Goal: Information Seeking & Learning: Learn about a topic

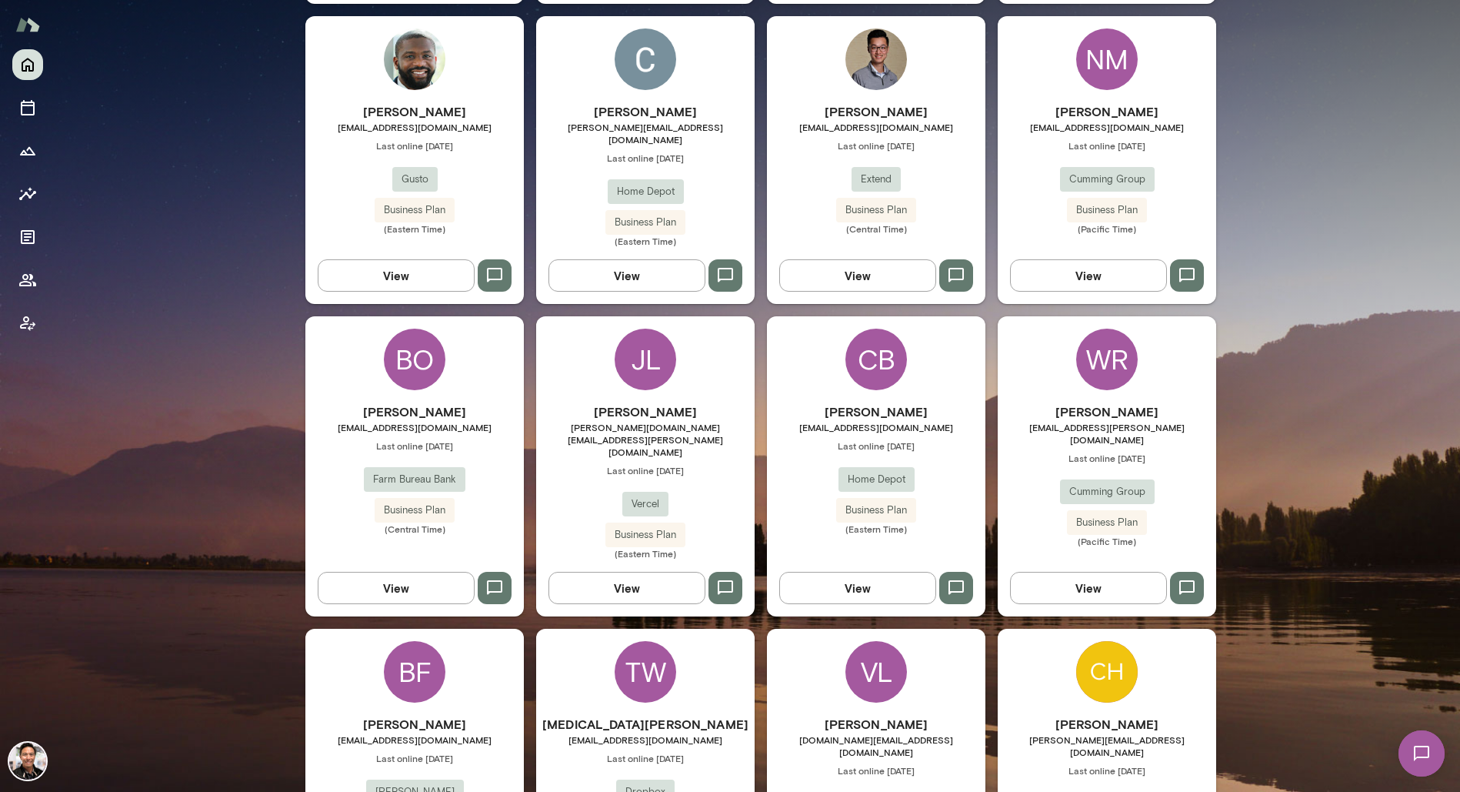
scroll to position [1053, 0]
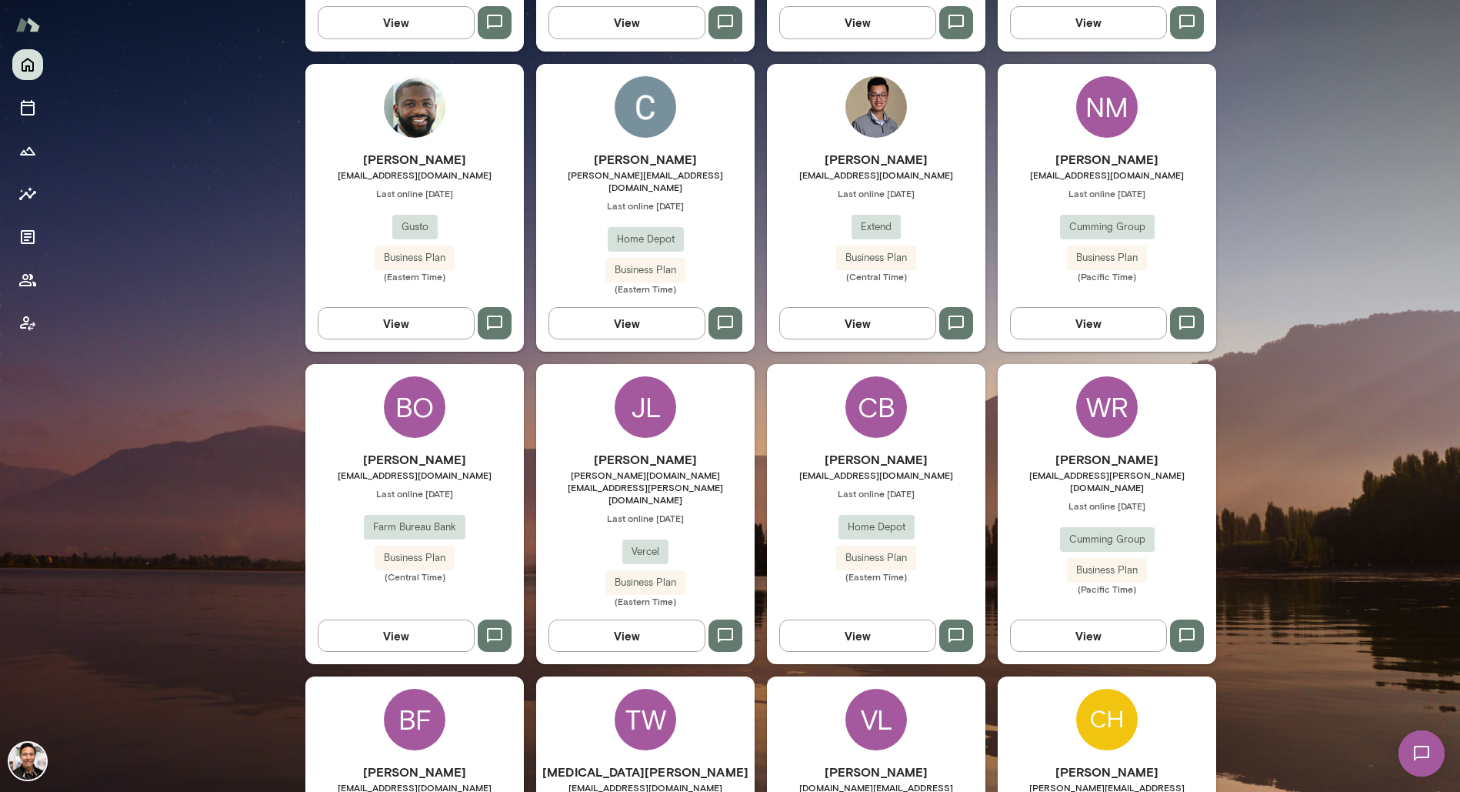
click at [873, 384] on div "CB" at bounding box center [876, 407] width 62 height 62
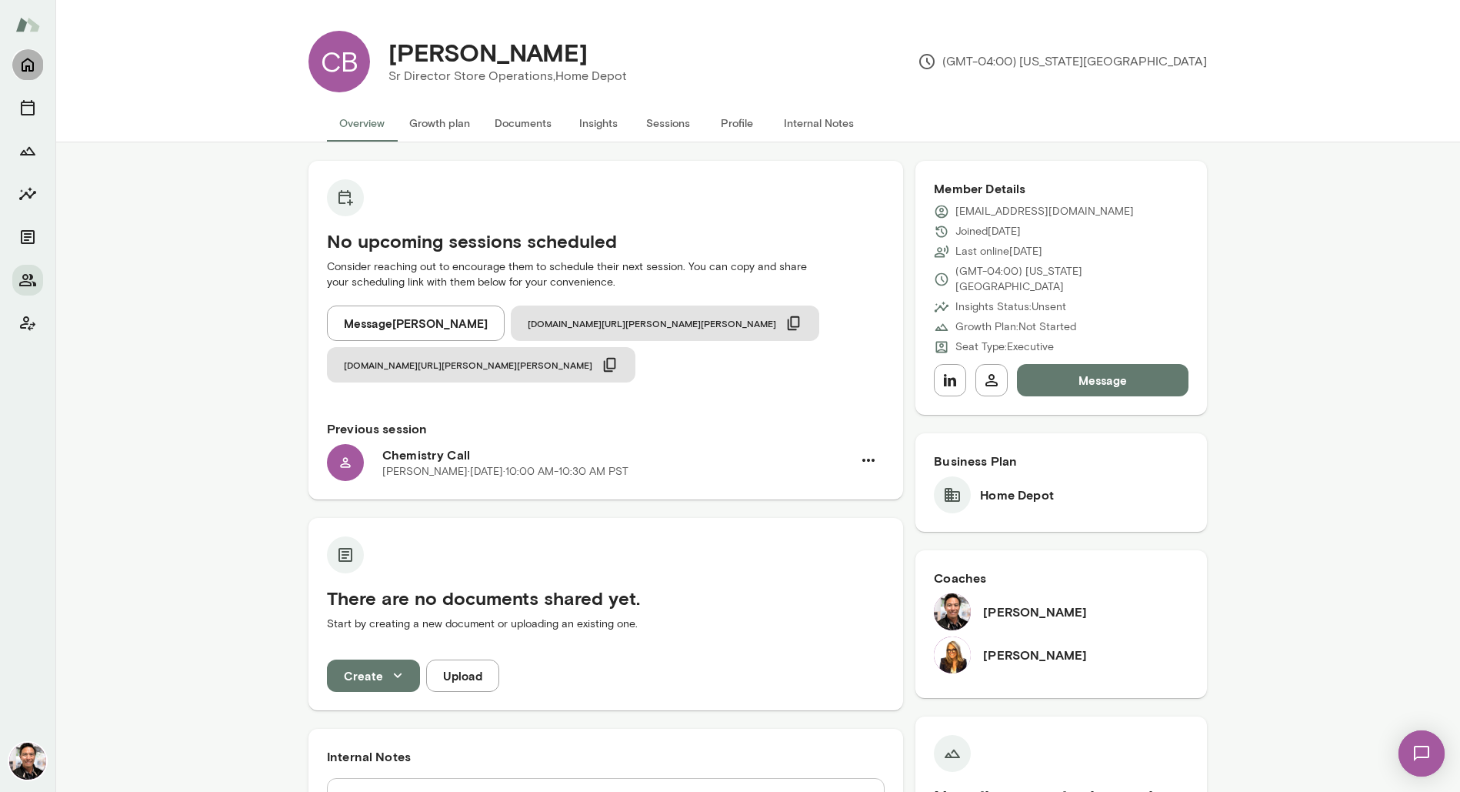
click at [28, 67] on icon "Home" at bounding box center [27, 64] width 18 height 18
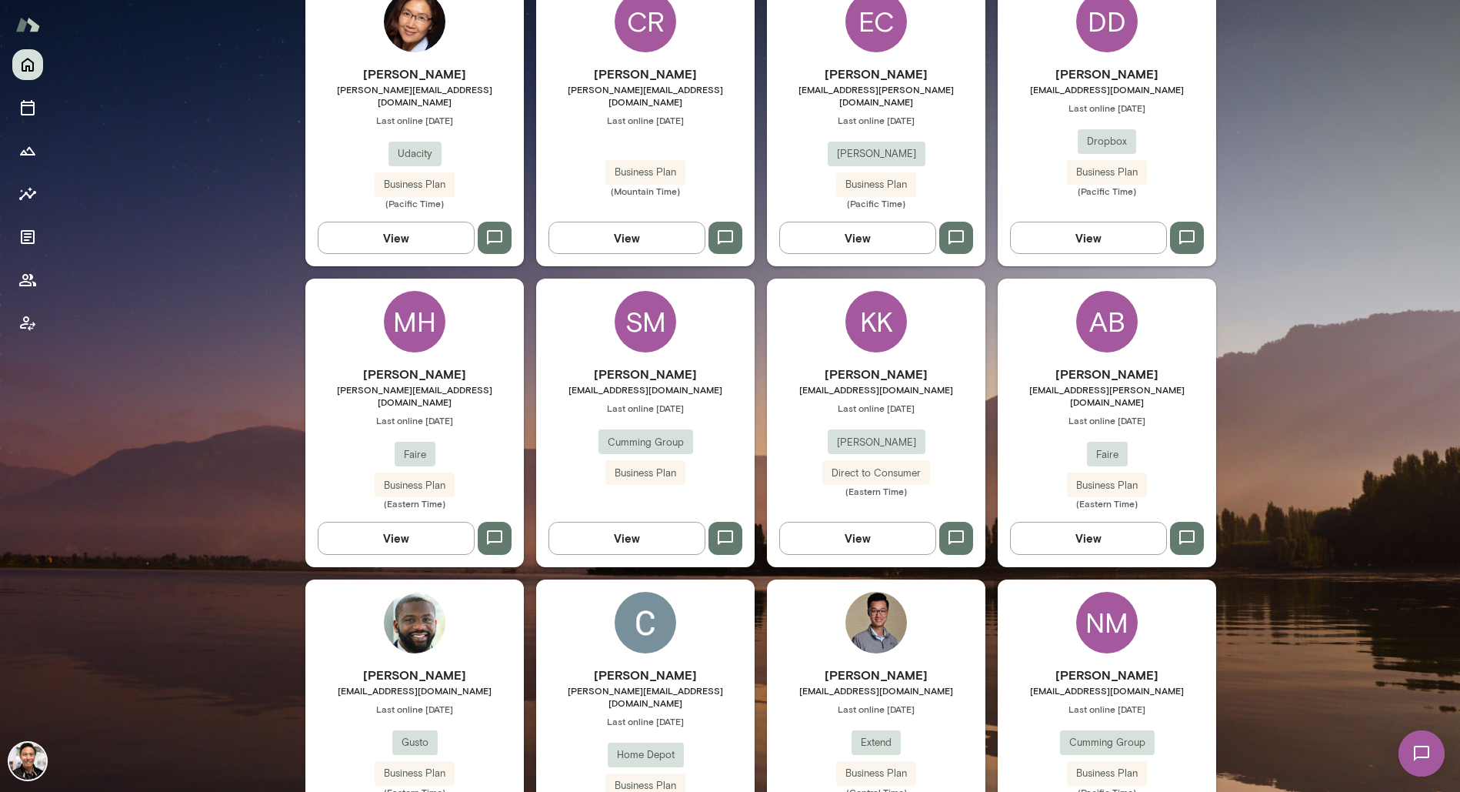
scroll to position [545, 0]
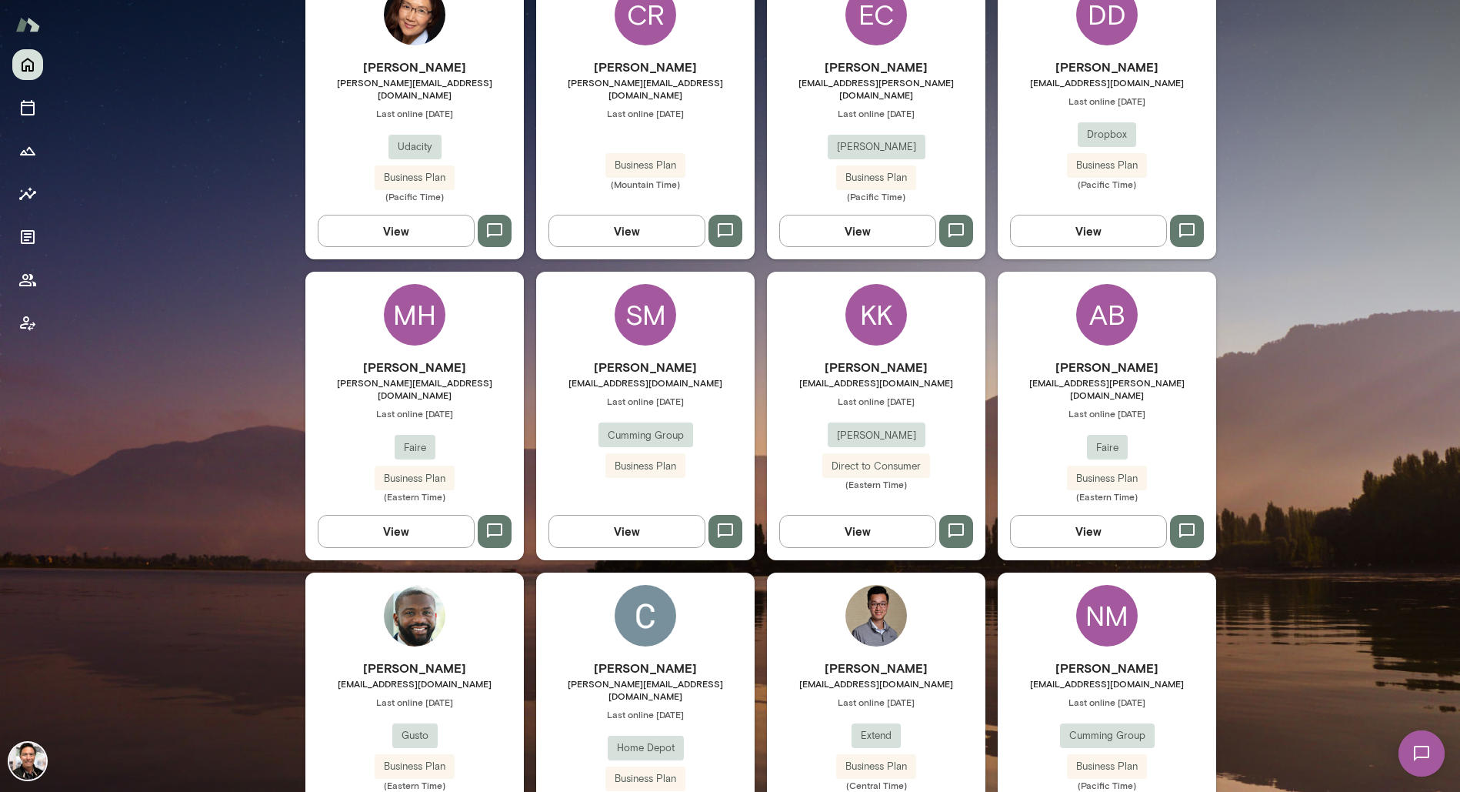
click at [895, 310] on div "KK" at bounding box center [876, 315] width 62 height 62
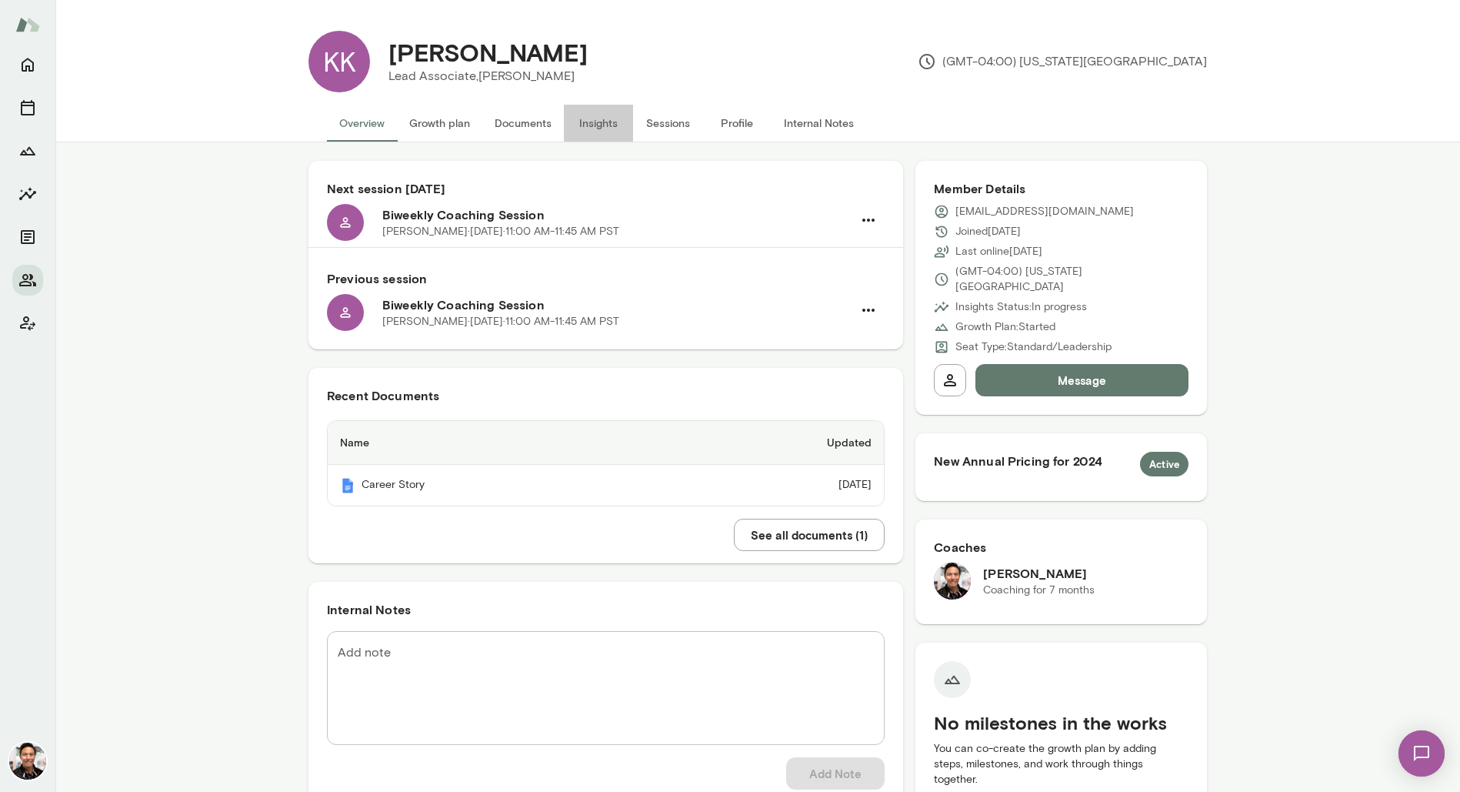
click at [595, 115] on button "Insights" at bounding box center [598, 123] width 69 height 37
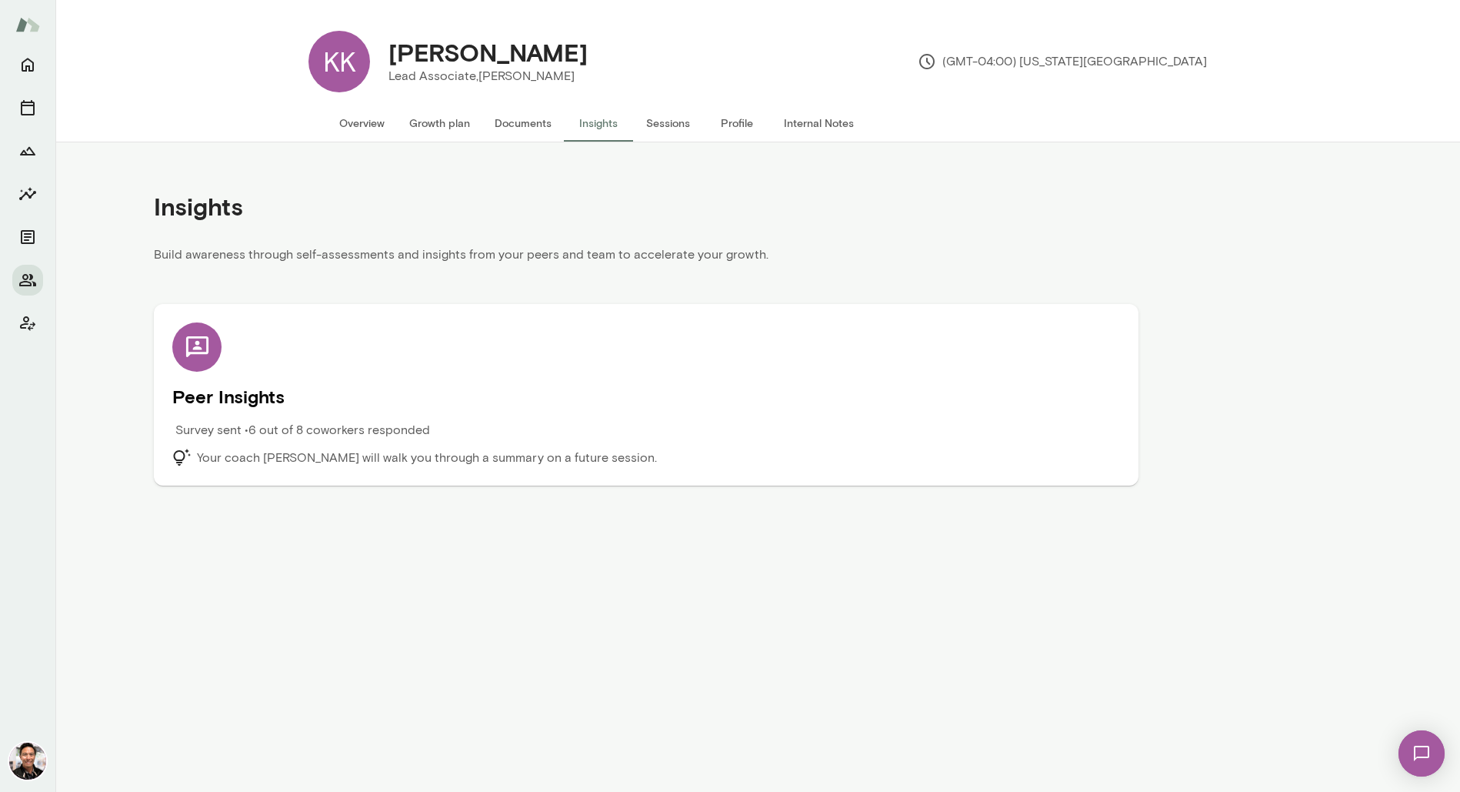
click at [535, 360] on div "Peer Insights Survey sent • 6 out of 8 coworkers responded Your coach [PERSON_N…" at bounding box center [646, 394] width 948 height 145
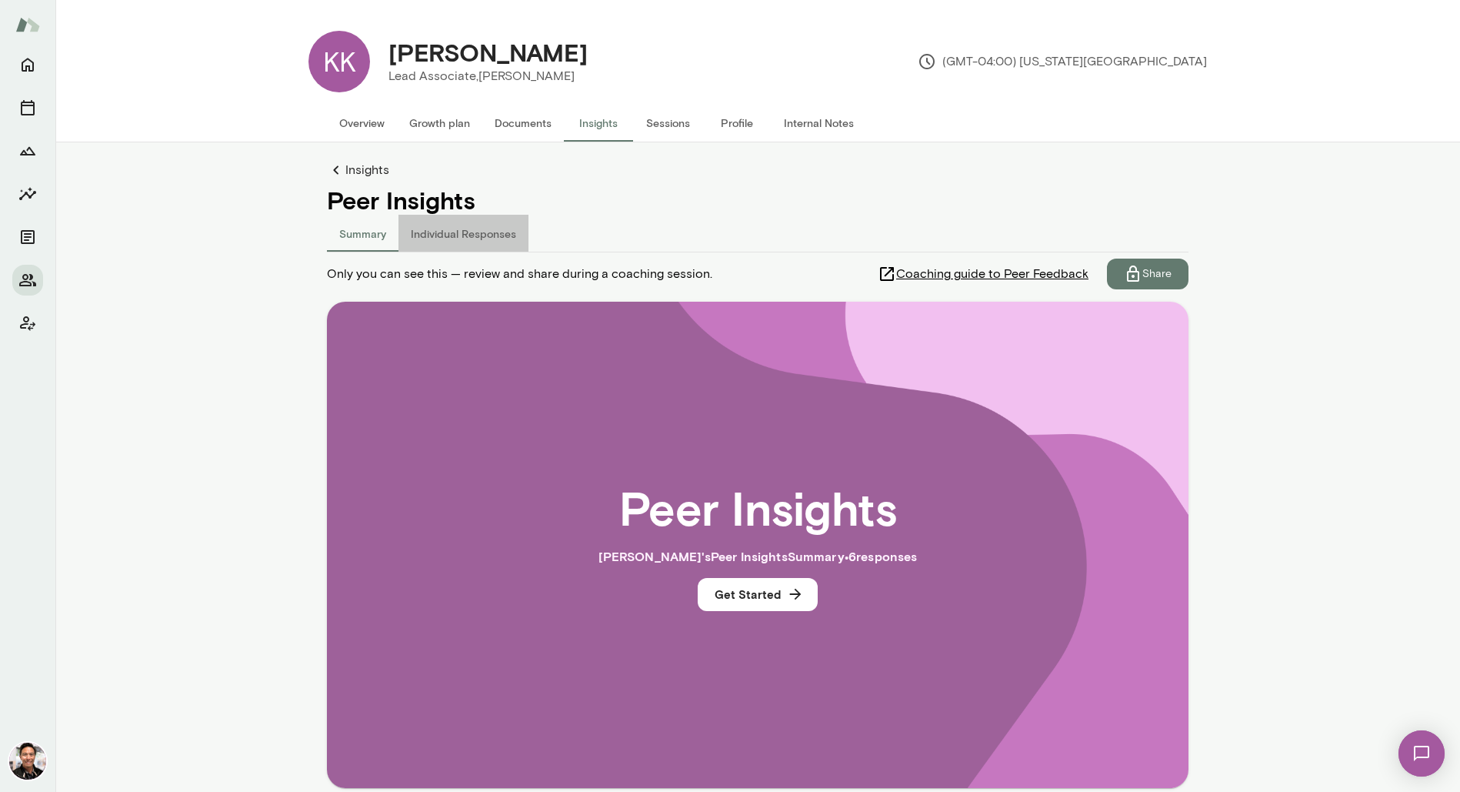
click at [499, 232] on button "Individual Responses" at bounding box center [463, 233] width 130 height 37
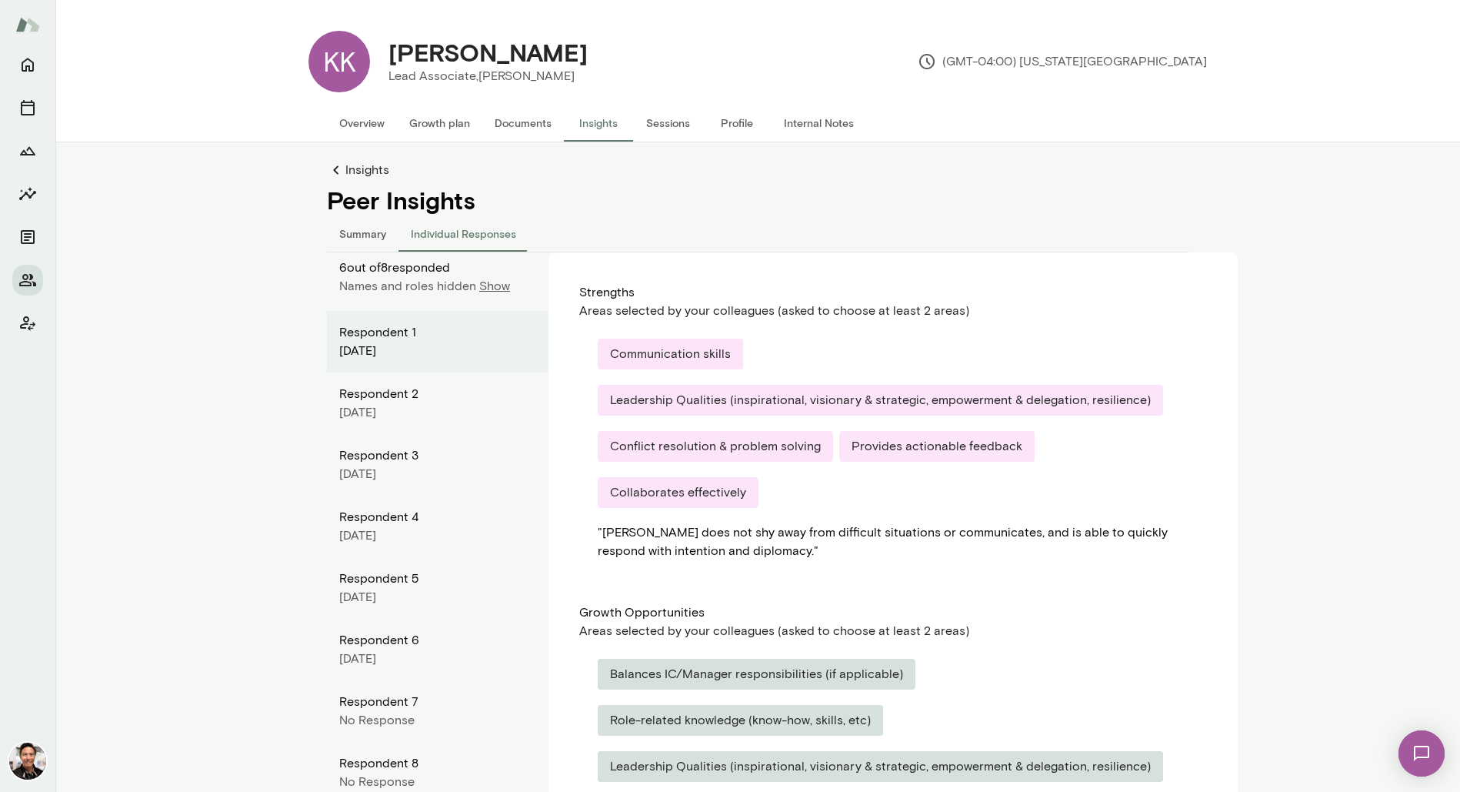
click at [487, 291] on p "Show" at bounding box center [494, 286] width 31 height 18
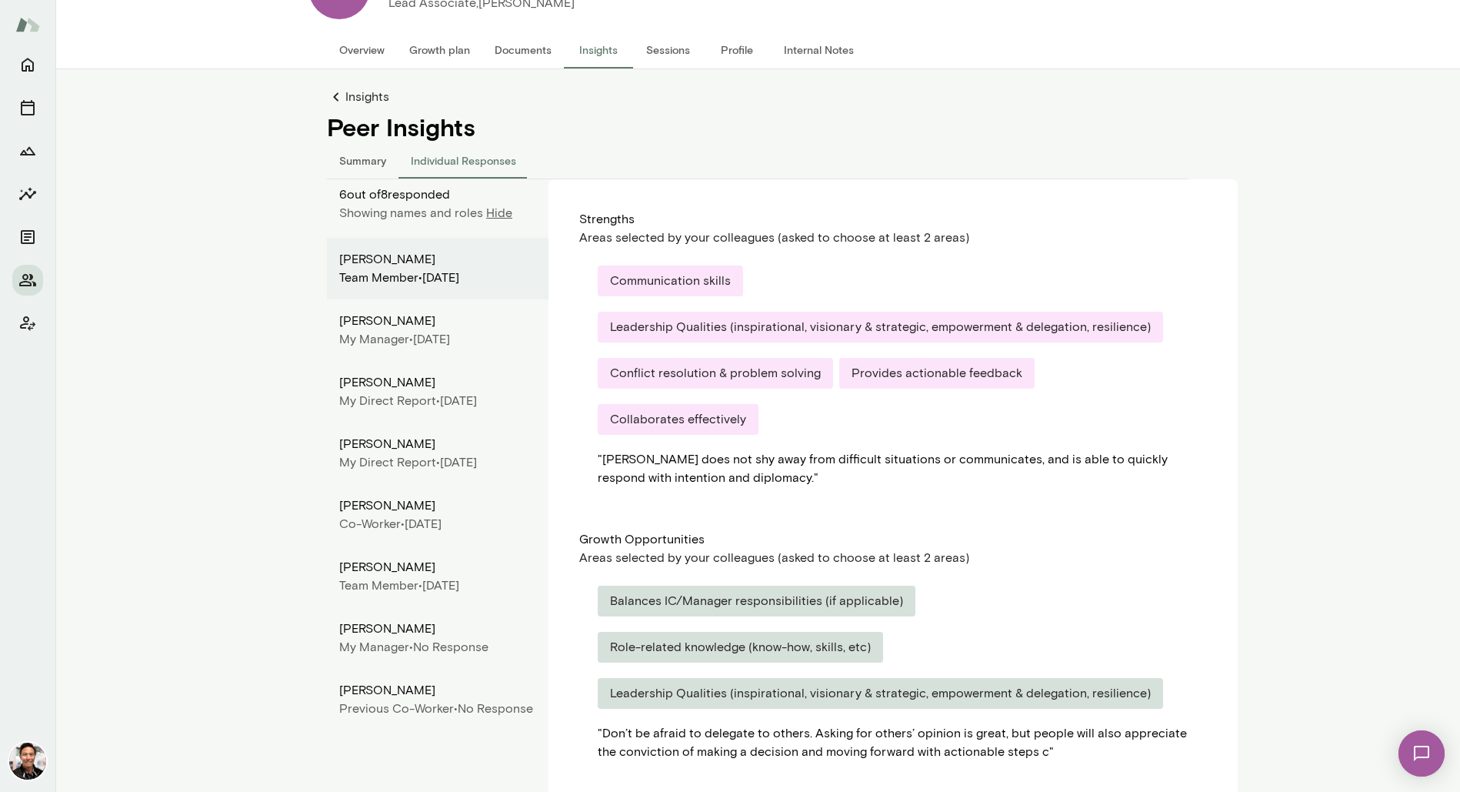
scroll to position [69, 0]
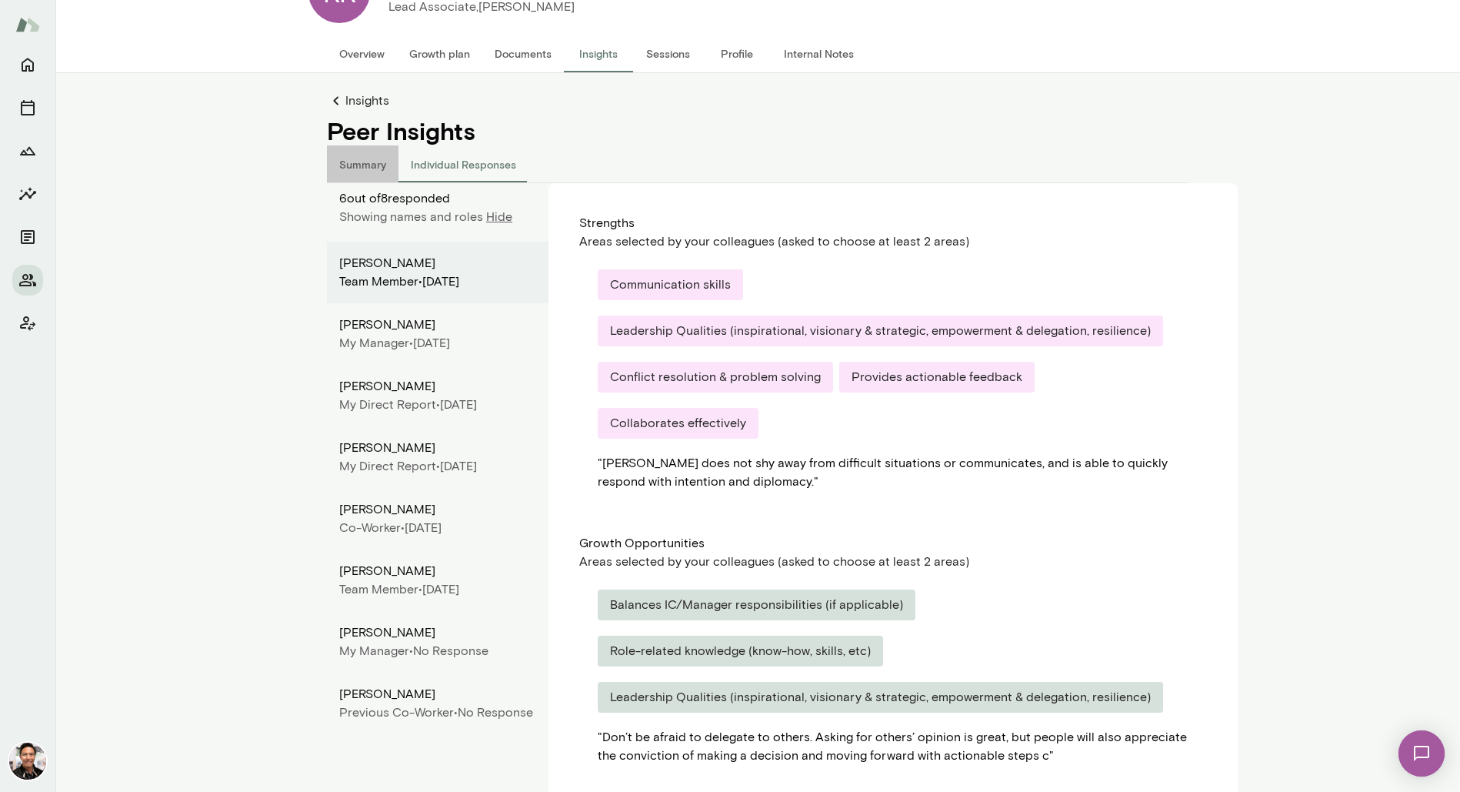
click at [374, 168] on button "Summary" at bounding box center [363, 163] width 72 height 37
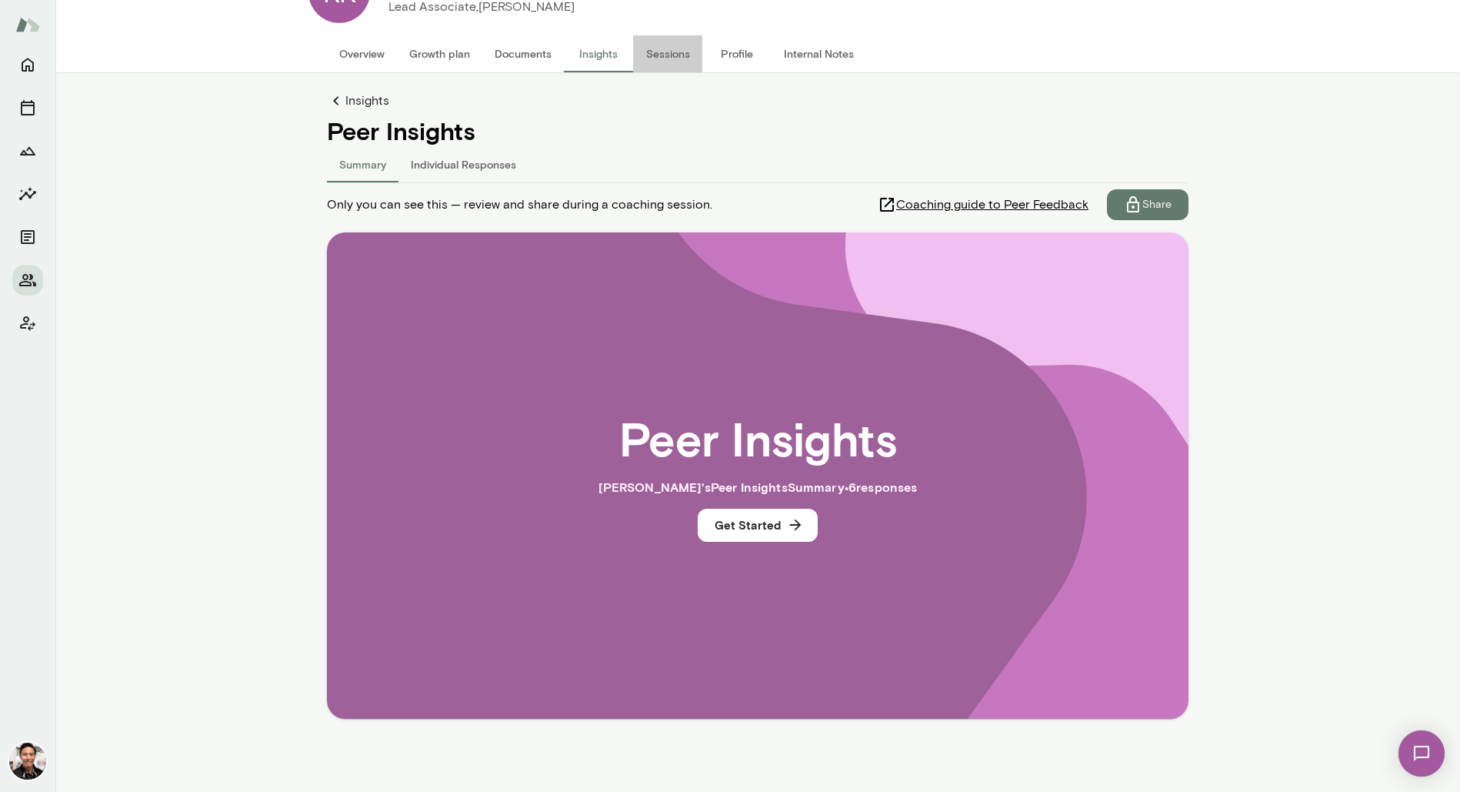
click at [653, 48] on button "Sessions" at bounding box center [667, 53] width 69 height 37
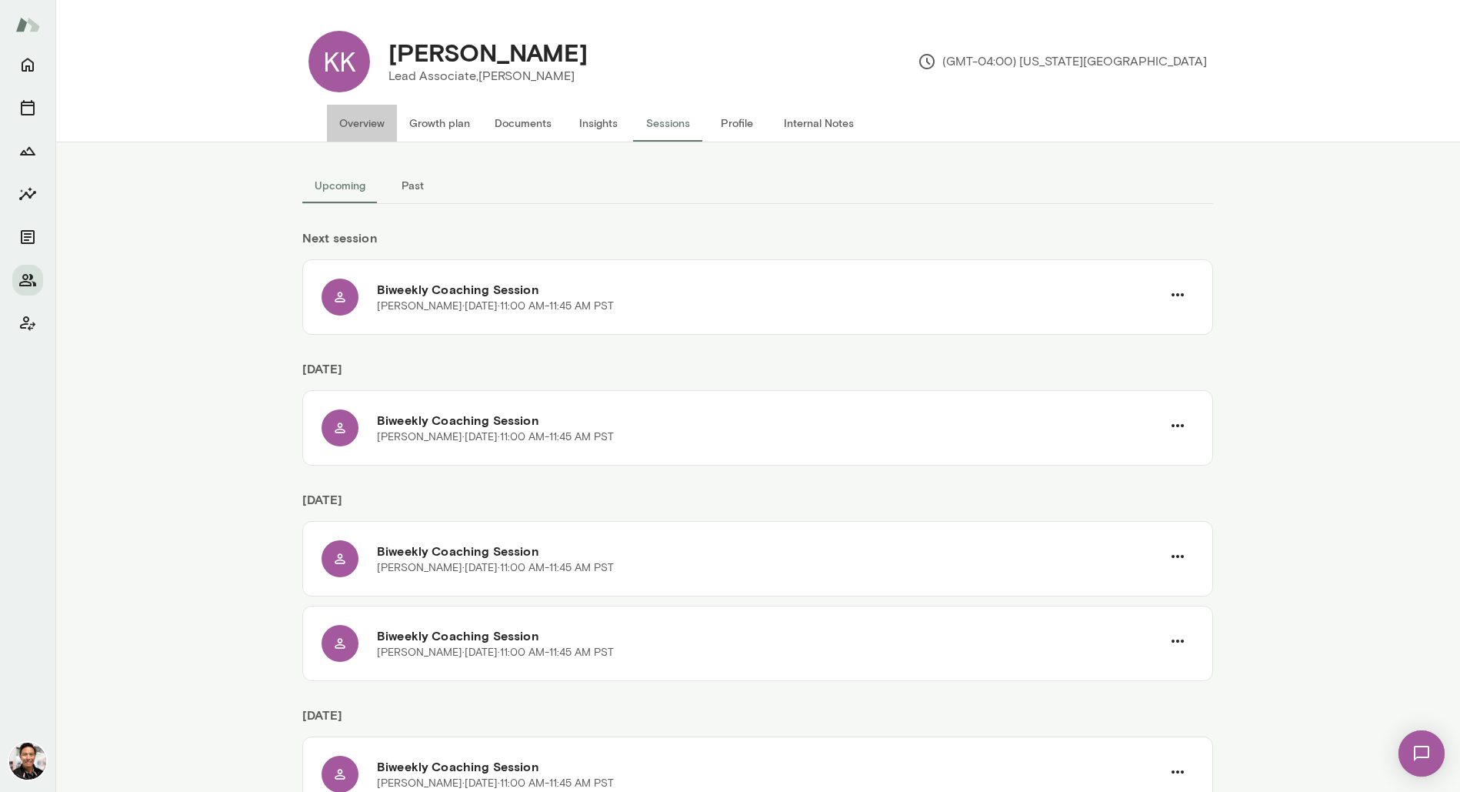
click at [363, 128] on button "Overview" at bounding box center [362, 123] width 70 height 37
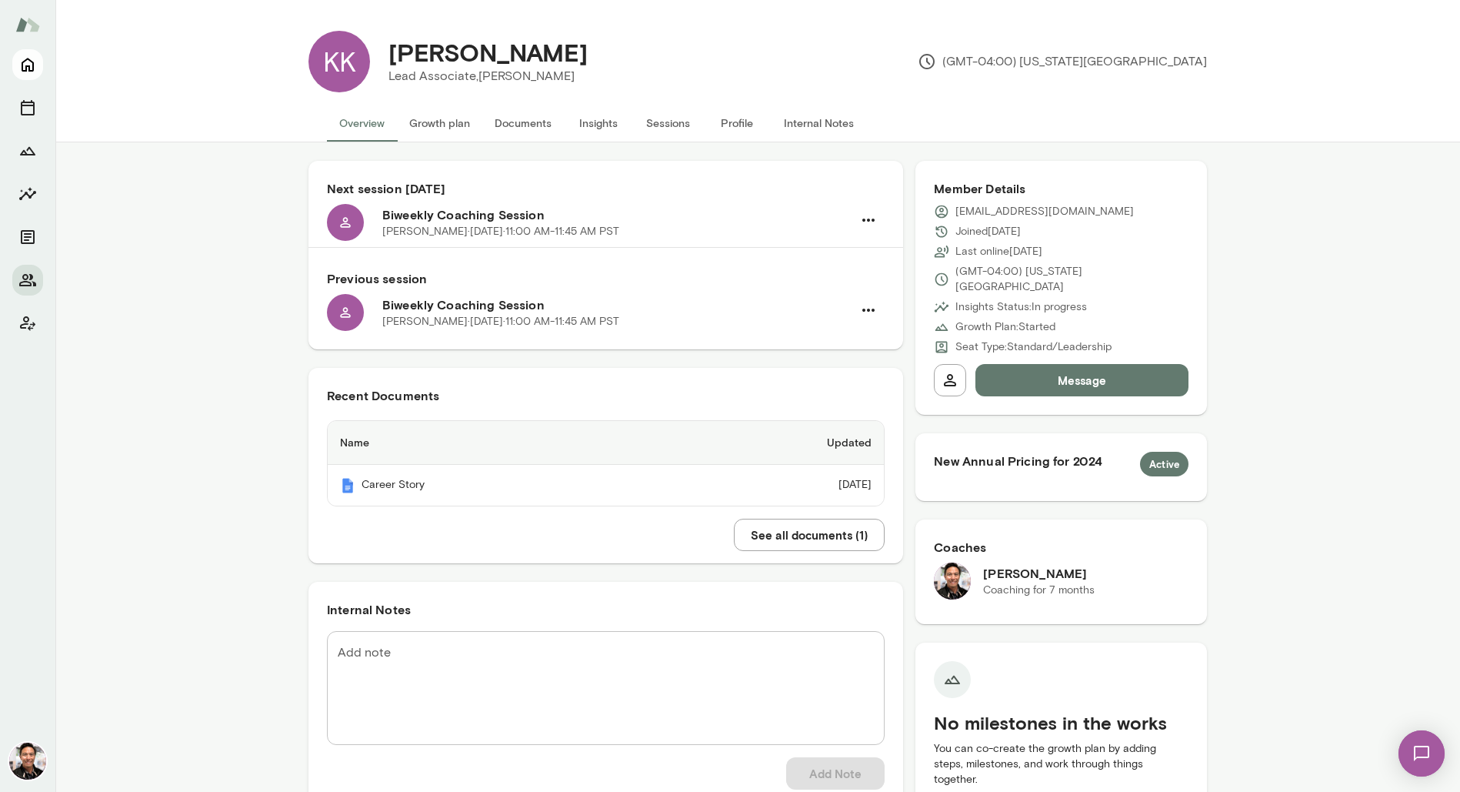
click at [21, 67] on icon "Home" at bounding box center [27, 64] width 18 height 18
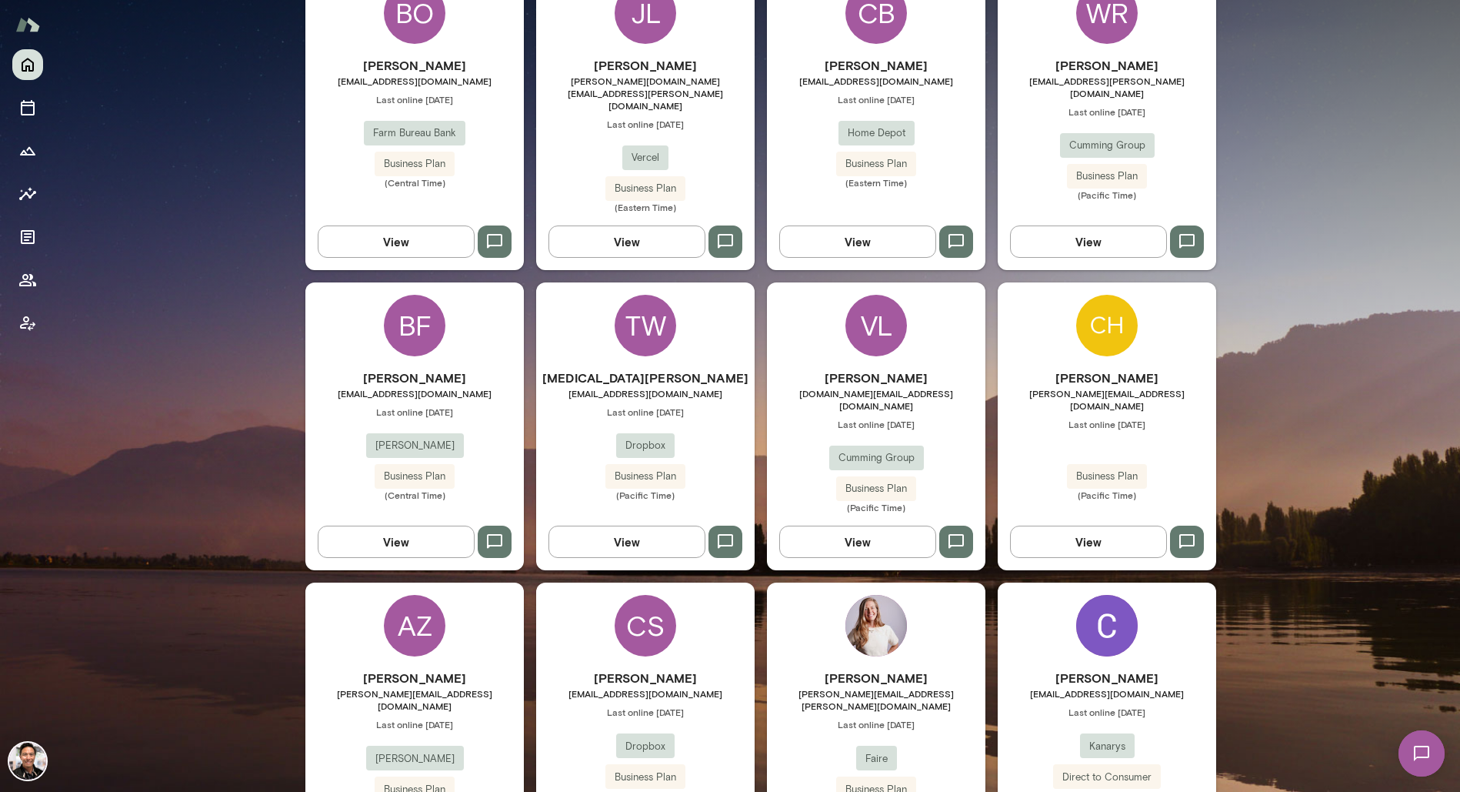
scroll to position [1581, 0]
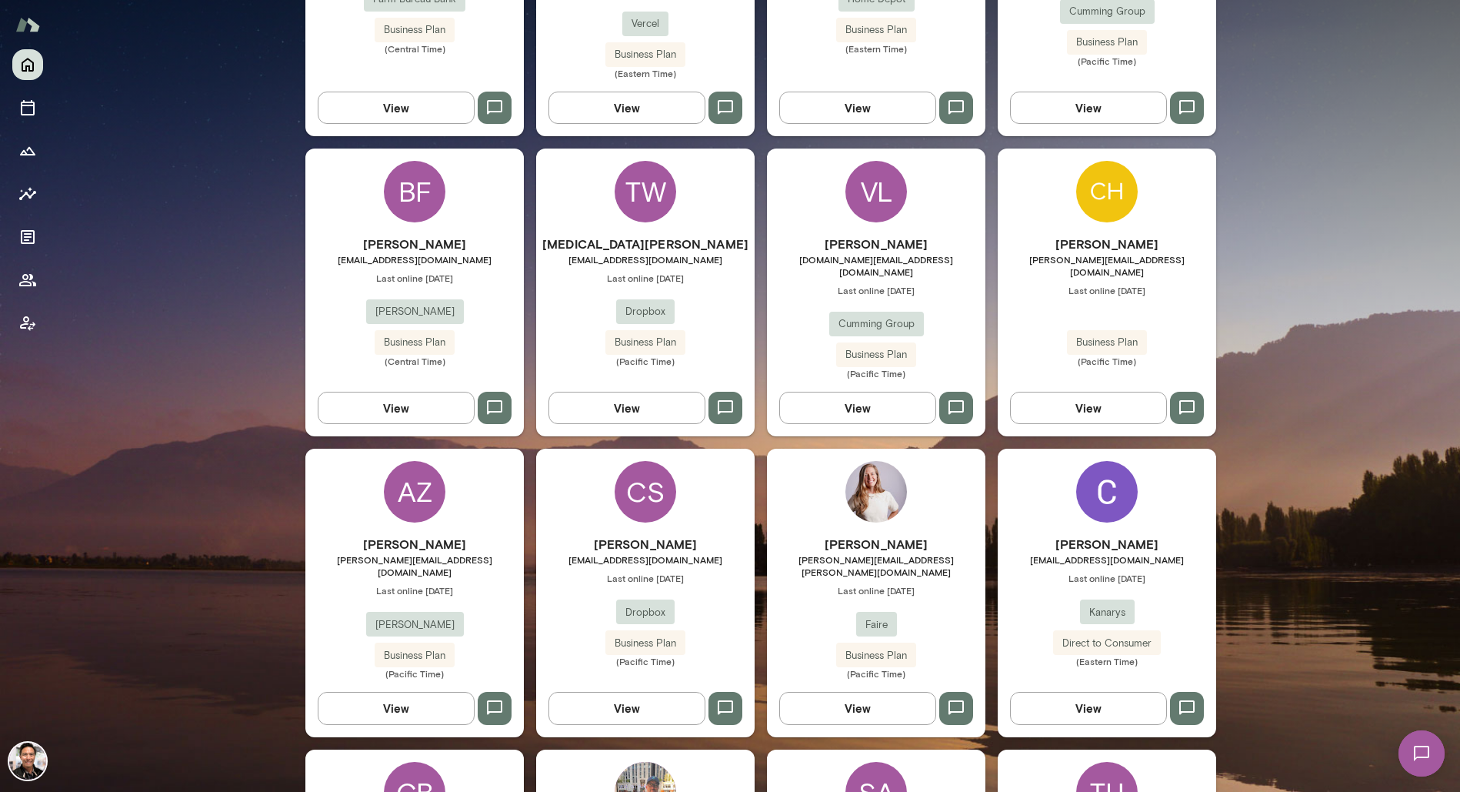
click at [920, 448] on div "[PERSON_NAME] [PERSON_NAME][EMAIL_ADDRESS][PERSON_NAME][DOMAIN_NAME] Last onlin…" at bounding box center [876, 592] width 218 height 288
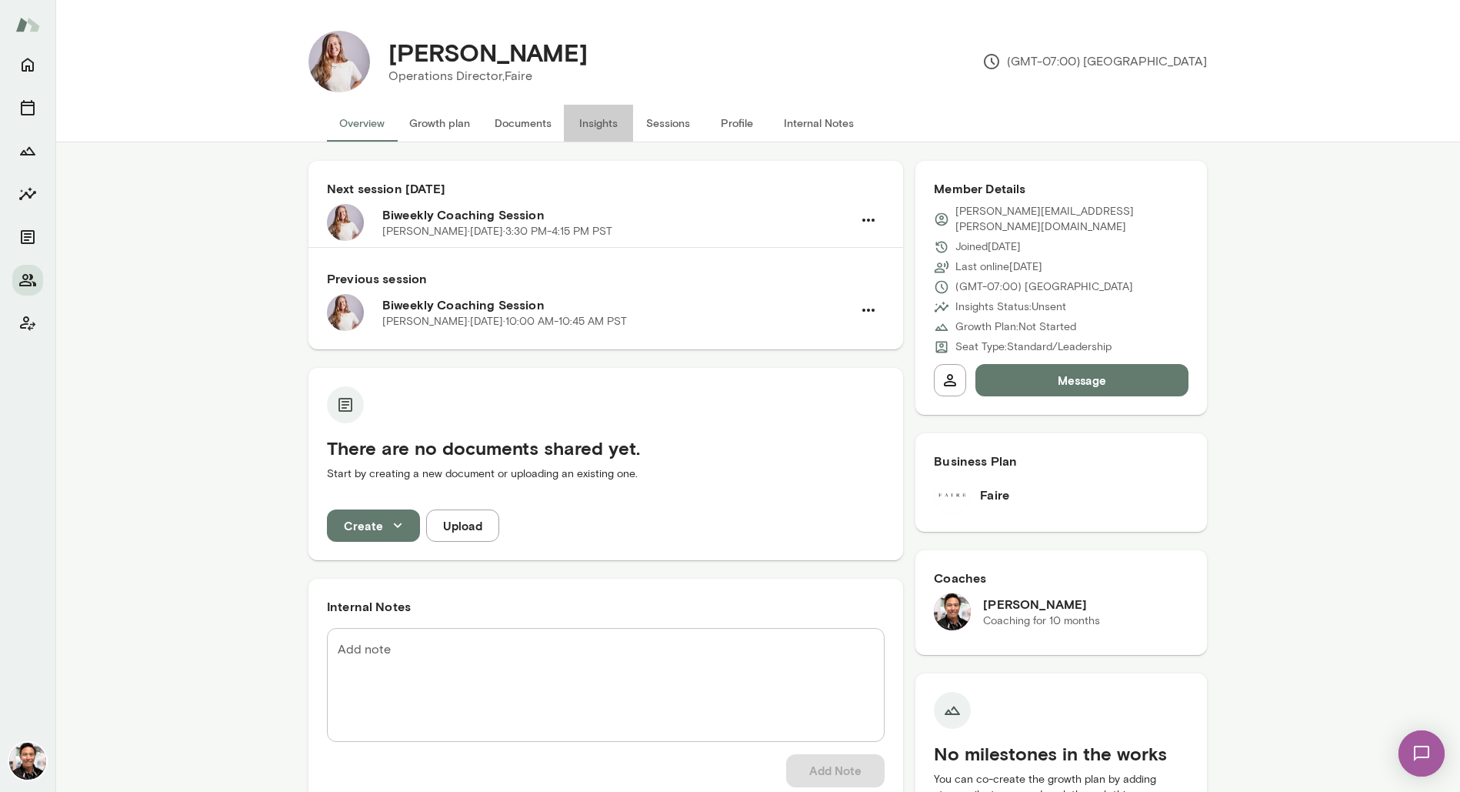
click at [588, 125] on button "Insights" at bounding box center [598, 123] width 69 height 37
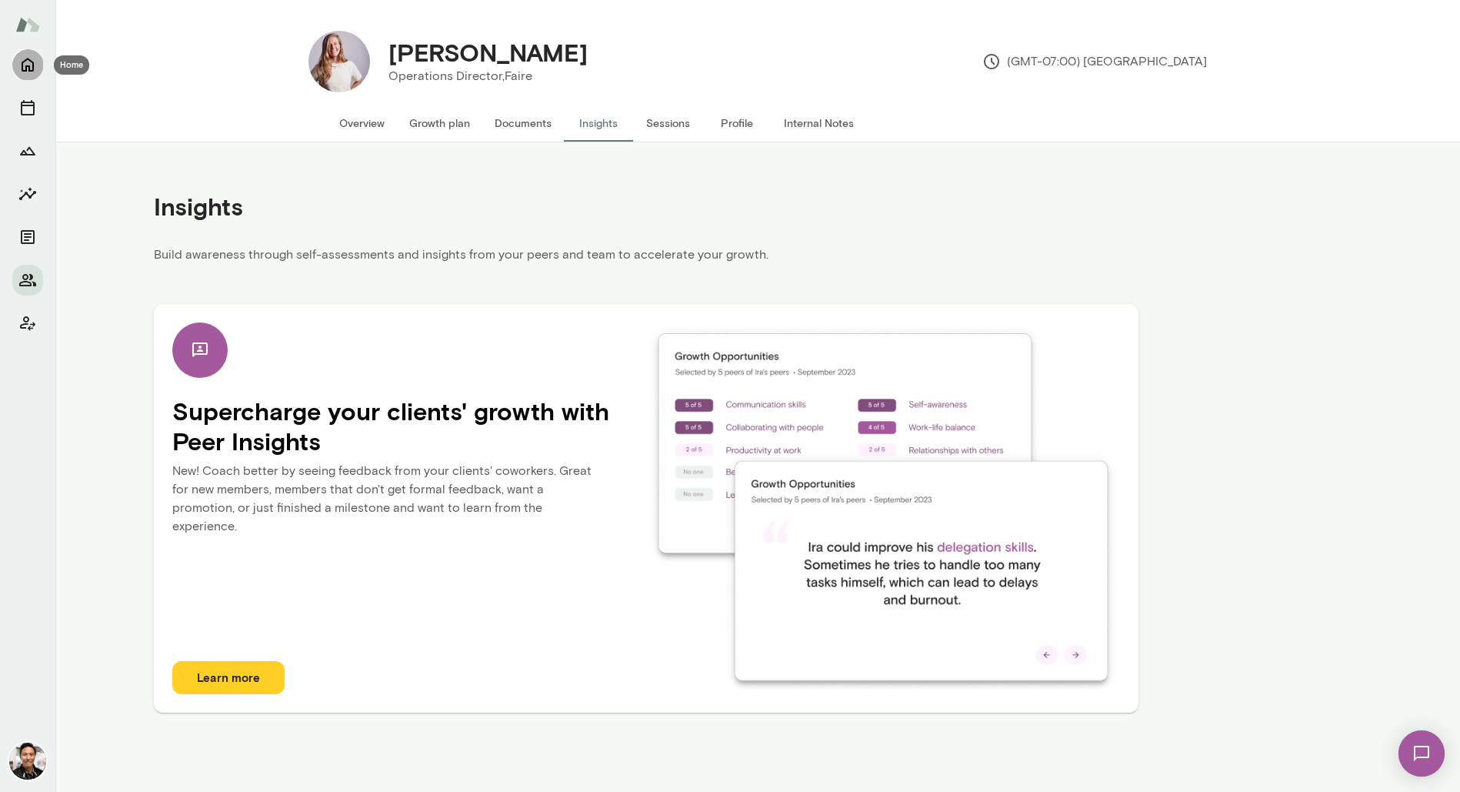
click at [23, 58] on icon "Home" at bounding box center [27, 64] width 18 height 18
